Goal: Information Seeking & Learning: Find specific fact

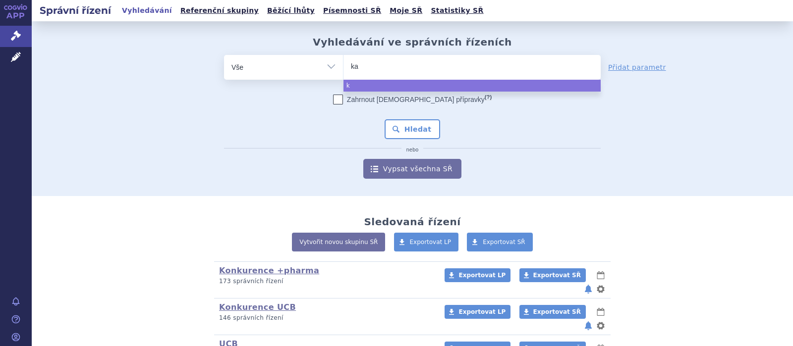
type input "kal"
type input "kaln"
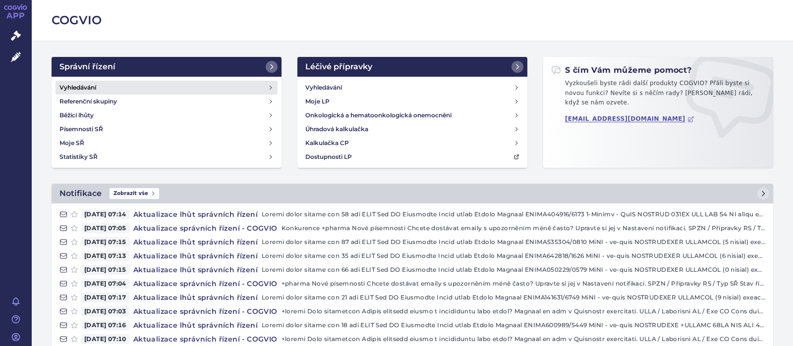
click at [87, 86] on h4 "Vyhledávání" at bounding box center [77, 88] width 37 height 10
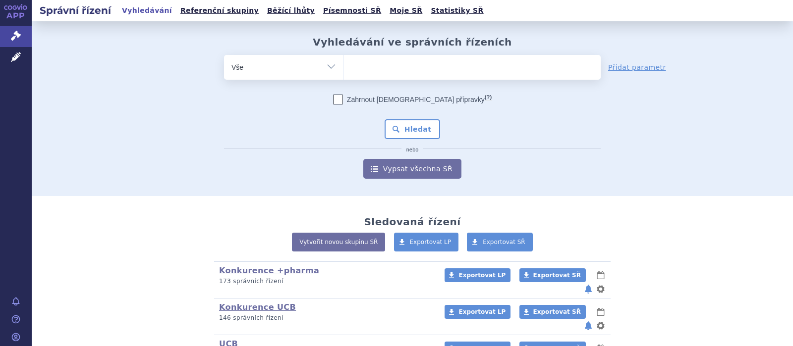
click at [387, 70] on ul at bounding box center [471, 65] width 257 height 21
click at [343, 70] on select at bounding box center [343, 66] width 0 height 25
type input "k"
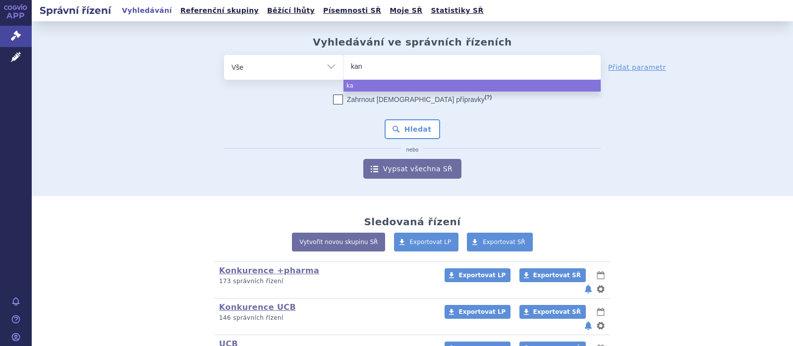
type input "kano"
type input "kanorm"
type input "kanormin"
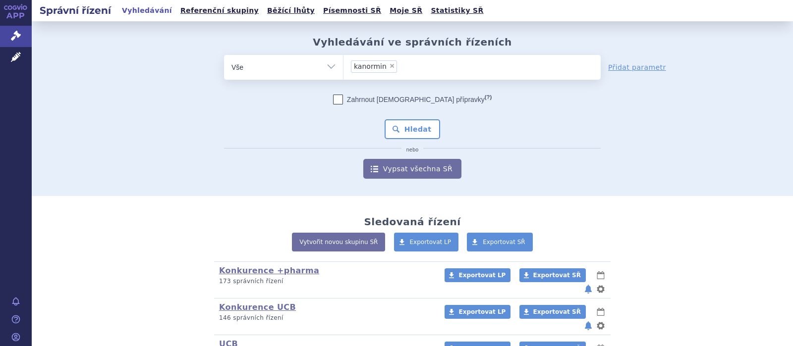
select select "kanormin"
click at [383, 130] on div "Zahrnout bratrské přípravky (?) * Pozor, hledání dle vyhledávacího parametru In…" at bounding box center [412, 137] width 377 height 84
click at [400, 130] on button "Hledat" at bounding box center [412, 129] width 56 height 20
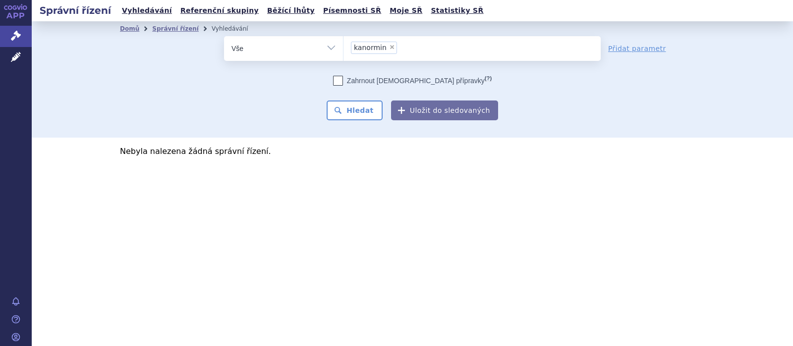
click at [389, 48] on span "×" at bounding box center [392, 47] width 6 height 6
click at [343, 48] on select "kanormin" at bounding box center [343, 48] width 0 height 25
select select
type input "ka"
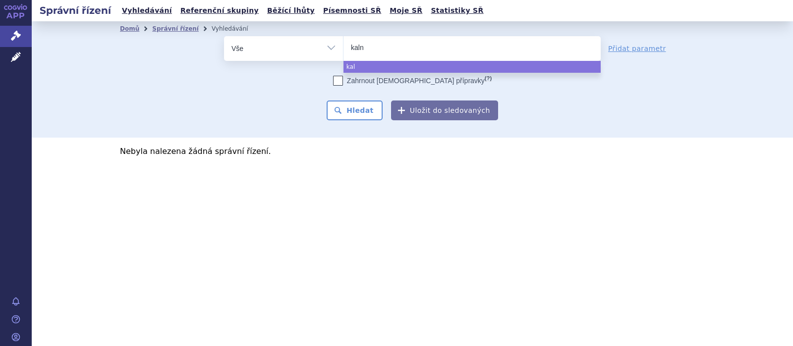
type input "kalno"
type input "kalnor"
type input "kalnormi"
type input "kalnormin"
select select "kalnormin"
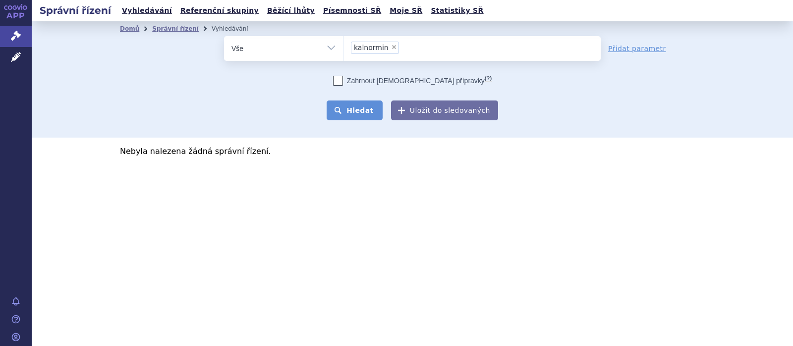
click at [360, 111] on button "Hledat" at bounding box center [354, 111] width 56 height 20
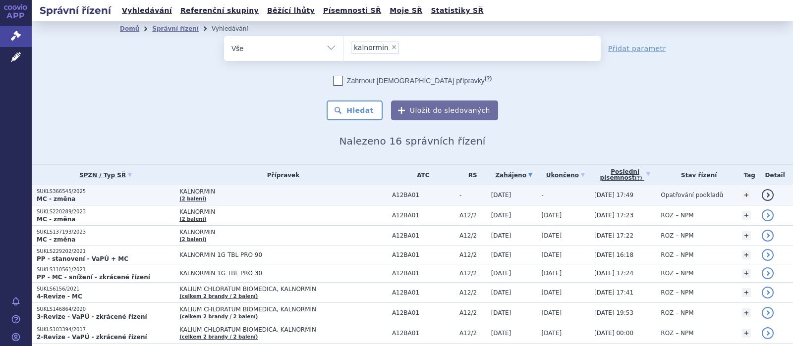
click at [190, 193] on span "KALNORMIN" at bounding box center [283, 191] width 208 height 7
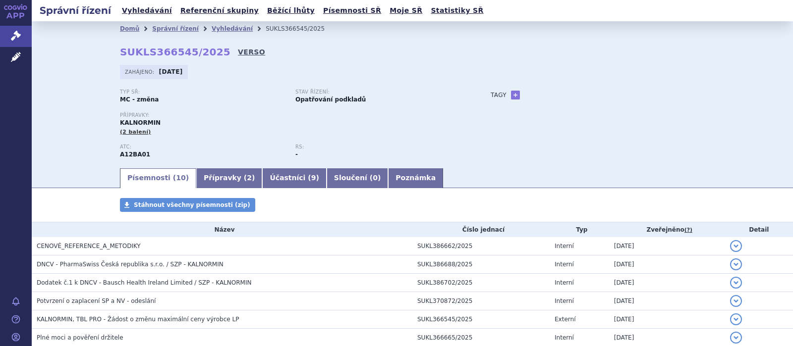
click at [238, 50] on link "VERSO" at bounding box center [251, 52] width 27 height 10
drag, startPoint x: 212, startPoint y: 49, endPoint x: 96, endPoint y: 53, distance: 116.0
click at [96, 53] on div "Domů Správní řízení Vyhledávání SUKLS366545/2025 SUKLS366545/2025 VERSO [GEOGRA…" at bounding box center [412, 94] width 761 height 146
copy strong "SUKLS366545/2025"
